Goal: Information Seeking & Learning: Learn about a topic

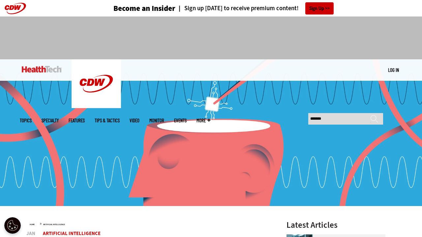
click at [44, 68] on img at bounding box center [42, 69] width 40 height 7
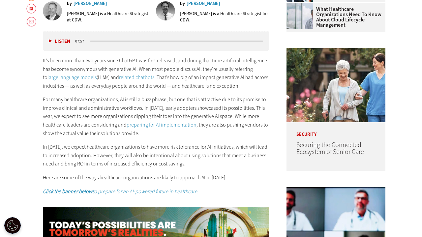
click at [193, 108] on p "For many healthcare organizations, AI is still a buzz phrase, but one that is a…" at bounding box center [156, 116] width 226 height 42
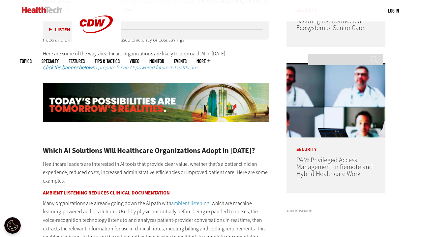
scroll to position [437, 0]
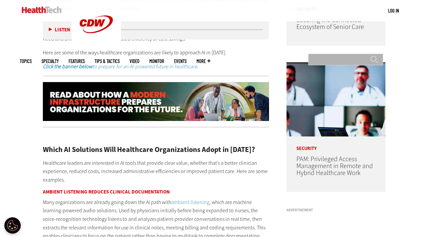
click at [351, 54] on input "Search" at bounding box center [345, 60] width 75 height 12
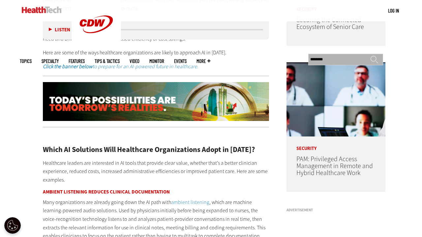
type input "*******"
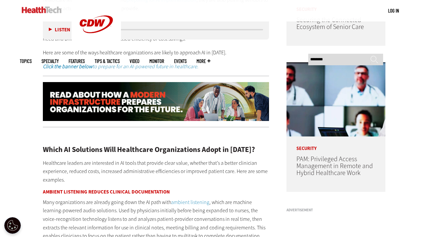
click at [236, 53] on p "Here are some of the ways healthcare organizations are likely to approach AI in…" at bounding box center [156, 52] width 226 height 9
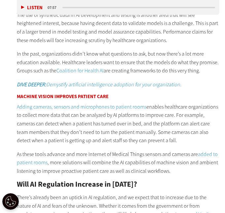
scroll to position [848, 1]
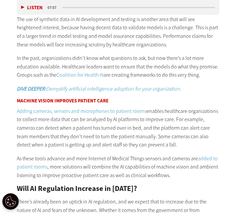
drag, startPoint x: 144, startPoint y: 118, endPoint x: 165, endPoint y: 127, distance: 22.4
click at [165, 127] on p "Adding cameras, sensors and microphones to patient rooms enables healthcare org…" at bounding box center [118, 128] width 202 height 42
click at [174, 107] on p "Adding cameras, sensors and microphones to patient rooms enables healthcare org…" at bounding box center [118, 128] width 202 height 42
drag, startPoint x: 175, startPoint y: 102, endPoint x: 187, endPoint y: 129, distance: 29.3
click at [187, 129] on p "Adding cameras, sensors and microphones to patient rooms enables healthcare org…" at bounding box center [118, 128] width 202 height 42
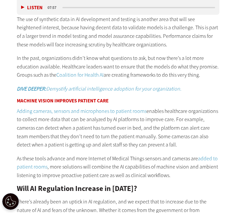
click at [173, 107] on p "Adding cameras, sensors and microphones to patient rooms enables healthcare org…" at bounding box center [118, 128] width 202 height 42
drag, startPoint x: 173, startPoint y: 101, endPoint x: 178, endPoint y: 127, distance: 26.1
click at [178, 127] on p "Adding cameras, sensors and microphones to patient rooms enables healthcare org…" at bounding box center [118, 128] width 202 height 42
copy p "For example, cameras can detect when a patient has turned over in bed, and the …"
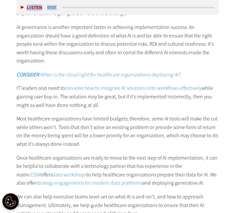
scroll to position [1200, 1]
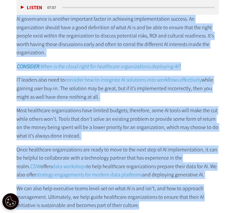
drag, startPoint x: 16, startPoint y: 62, endPoint x: 148, endPoint y: 182, distance: 177.5
copy div "It’s been more than two years since ChatGPT was first released, and during that…"
click at [160, 146] on p "Once healthcare organizations are ready to move to the next step of AI implemen…" at bounding box center [117, 163] width 202 height 34
